Goal: Information Seeking & Learning: Learn about a topic

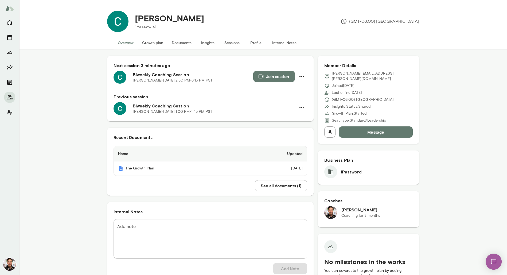
click at [230, 45] on button "Sessions" at bounding box center [232, 42] width 24 height 13
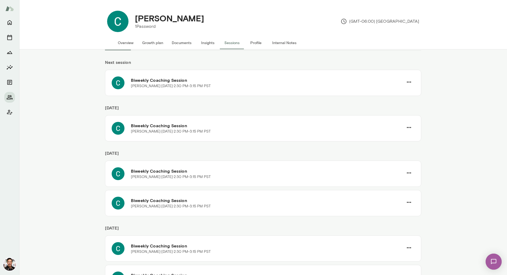
scroll to position [21, 0]
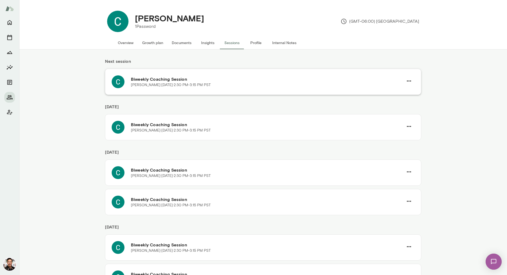
click at [264, 89] on div "Biweekly Coaching Session Christina Brady · Mon, Sep 15 · 2:30 PM-3:15 PM PST" at bounding box center [263, 82] width 317 height 26
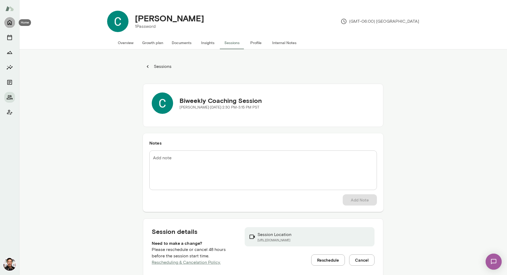
click at [13, 21] on icon "Home" at bounding box center [9, 22] width 6 height 6
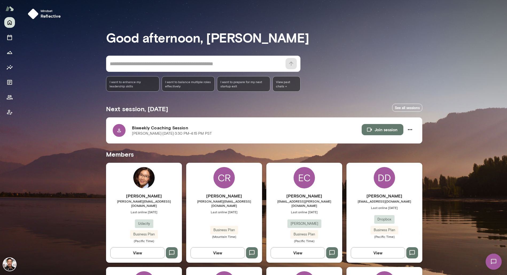
click at [394, 182] on div "DD" at bounding box center [384, 177] width 21 height 21
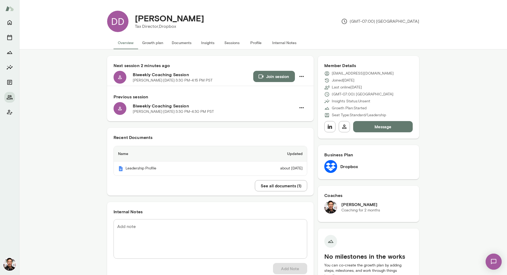
click at [229, 43] on button "Sessions" at bounding box center [232, 42] width 24 height 13
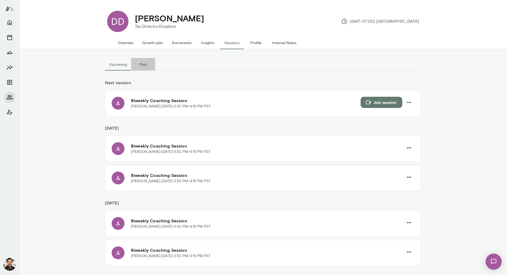
click at [143, 64] on button "Past" at bounding box center [143, 64] width 24 height 13
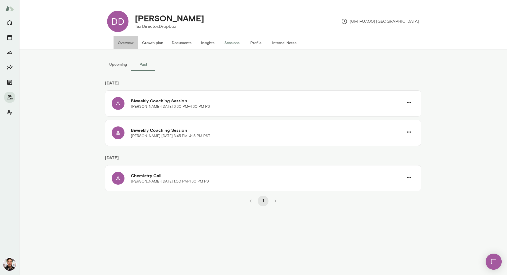
click at [122, 43] on button "Overview" at bounding box center [126, 42] width 24 height 13
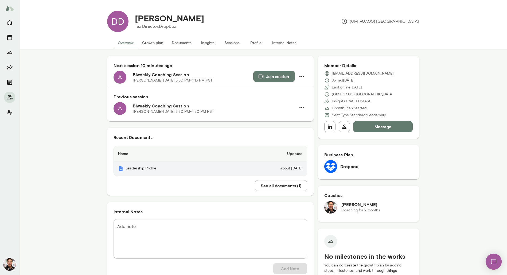
click at [166, 168] on th "Leadership Profile" at bounding box center [172, 168] width 116 height 14
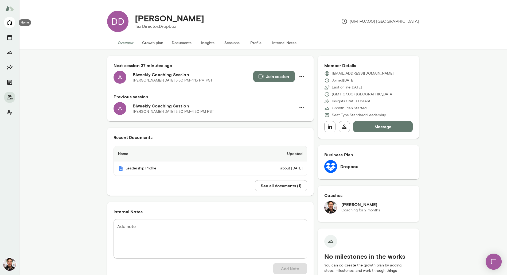
click at [9, 26] on button "Home" at bounding box center [9, 22] width 11 height 11
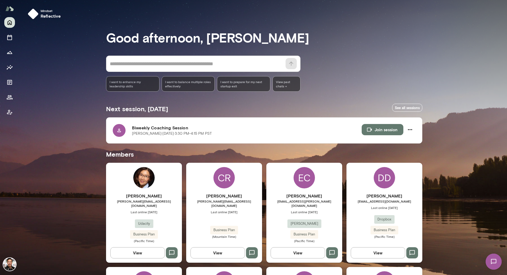
scroll to position [359, 0]
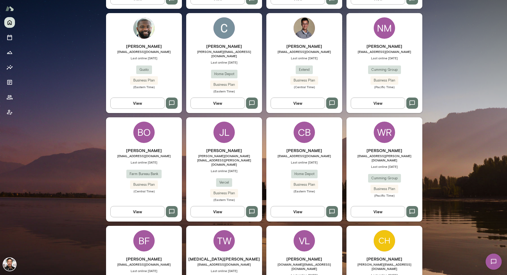
click at [318, 128] on div "CB Christy Blair christy_blair@homedepot.com Last online August 29 Home Depot B…" at bounding box center [305, 169] width 76 height 104
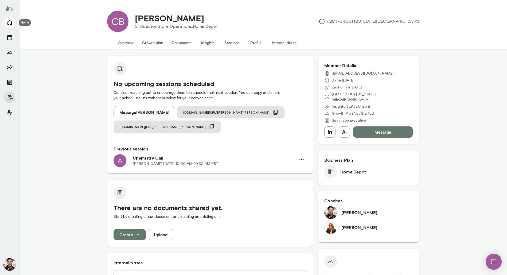
click at [8, 19] on icon "Home" at bounding box center [9, 22] width 6 height 6
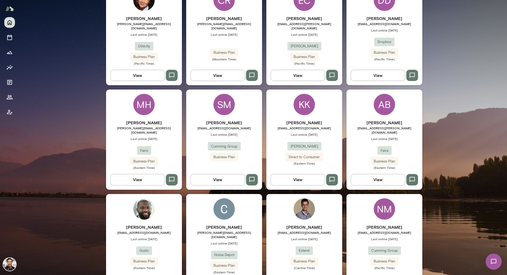
scroll to position [57, 0]
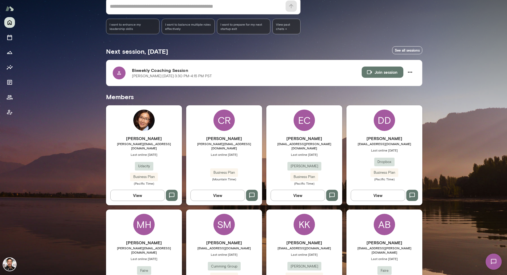
click at [384, 130] on div "DD" at bounding box center [384, 120] width 21 height 21
